Goal: Transaction & Acquisition: Obtain resource

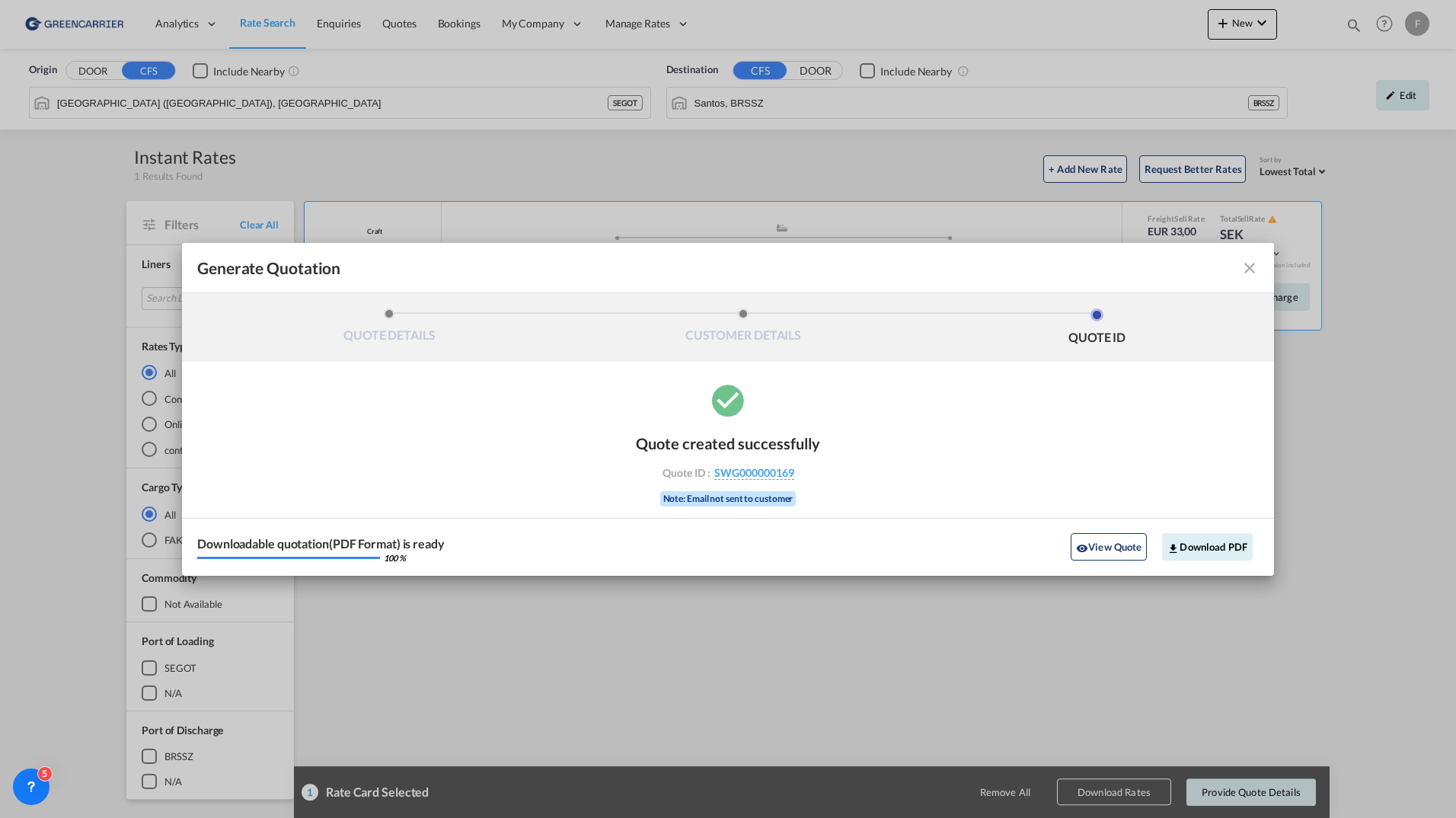
click at [1244, 268] on md-icon "icon-close fg-AAA8AD cursor m-0" at bounding box center [1249, 268] width 18 height 18
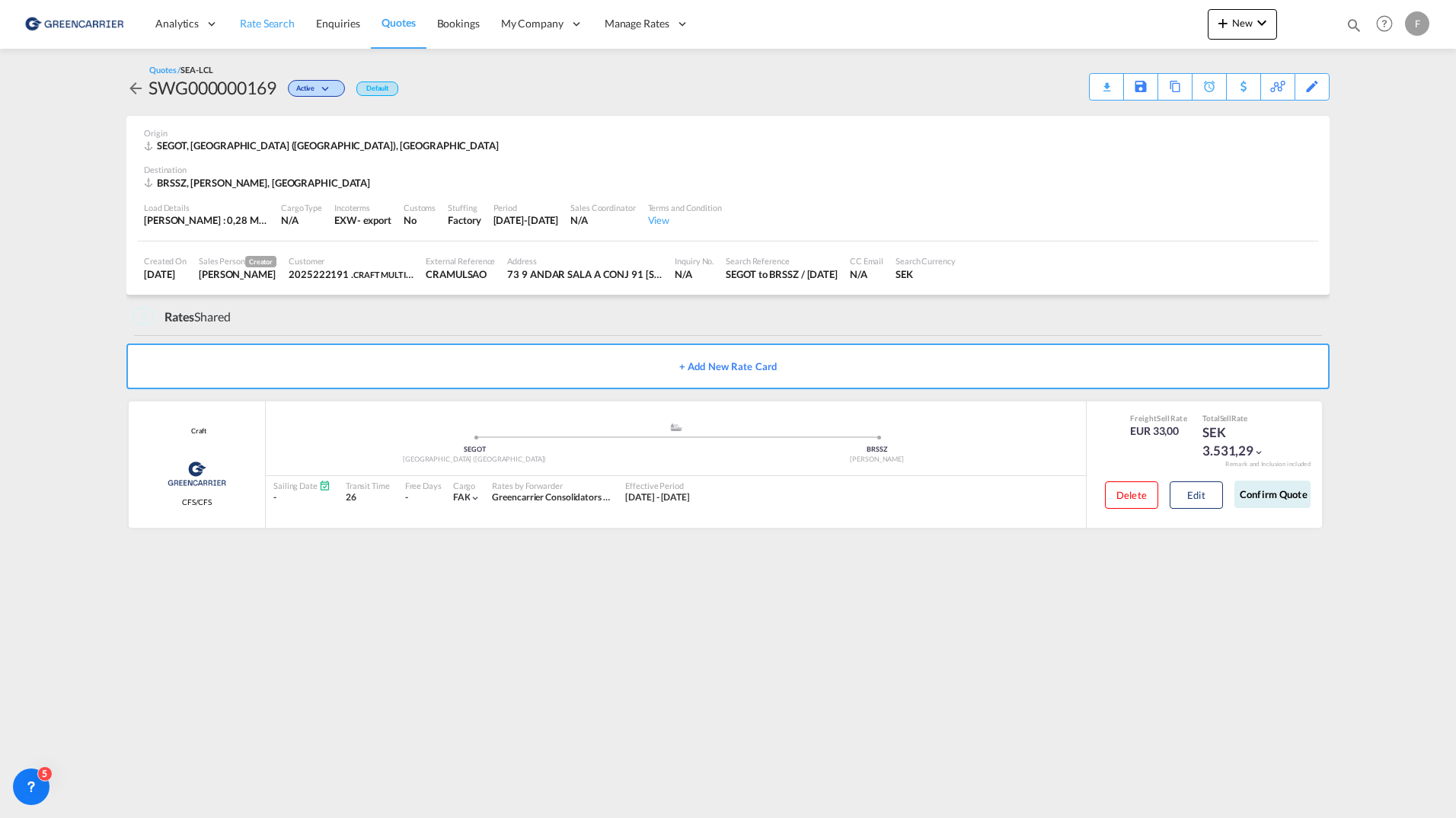
click at [265, 27] on span "Rate Search" at bounding box center [267, 23] width 55 height 13
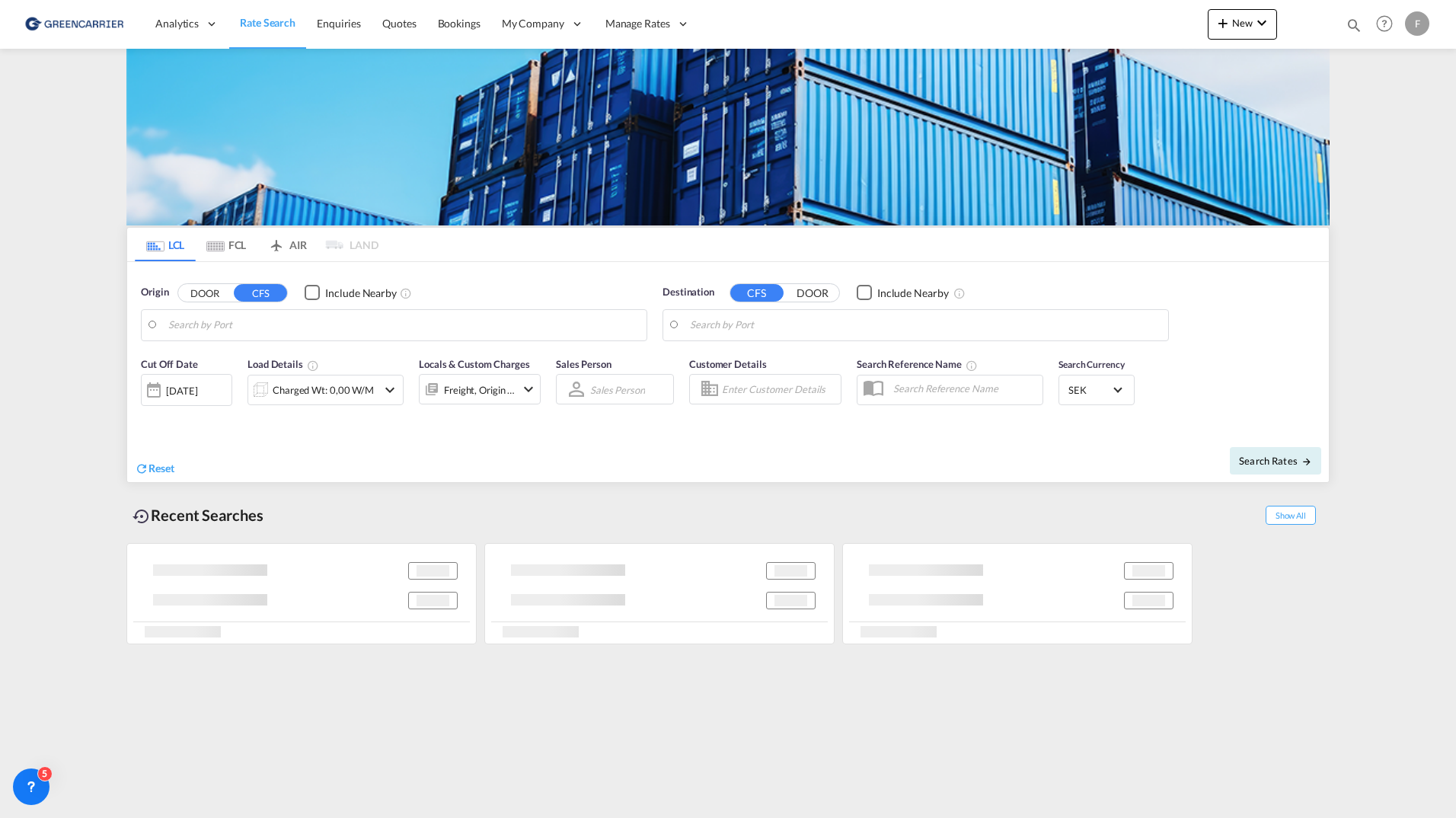
type input "[GEOGRAPHIC_DATA] ([GEOGRAPHIC_DATA]), [GEOGRAPHIC_DATA]"
type input "Santos, BRSSZ"
